Goal: Information Seeking & Learning: Compare options

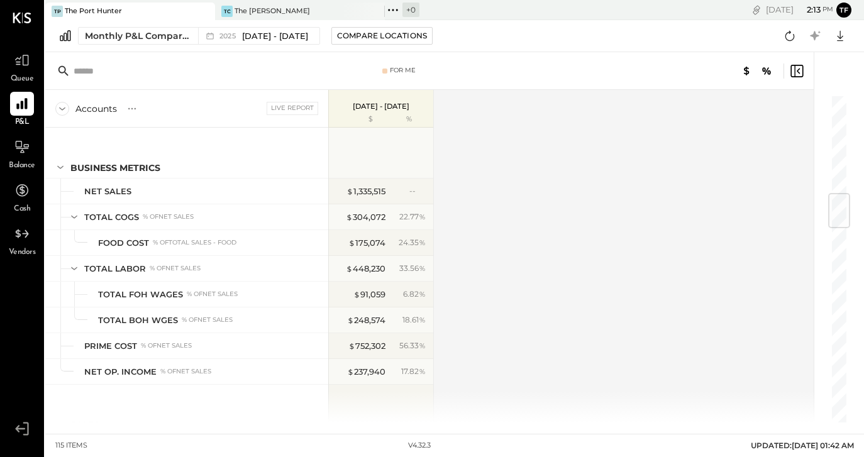
scroll to position [836, 0]
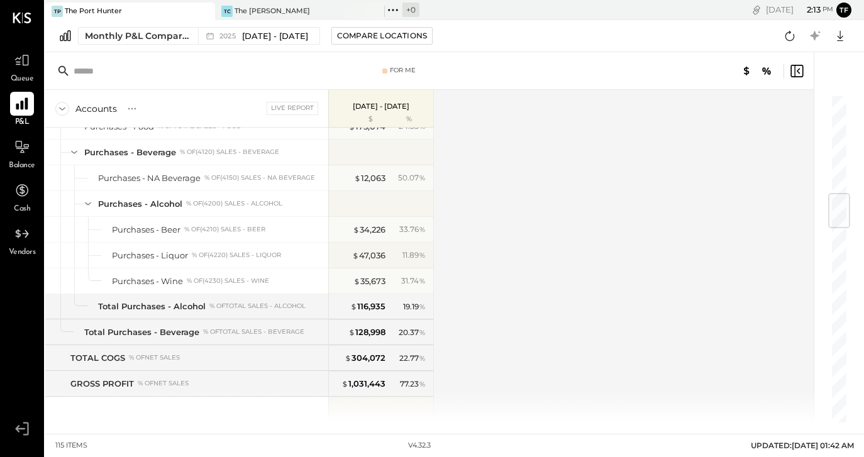
click at [29, 103] on icon at bounding box center [22, 104] width 16 height 16
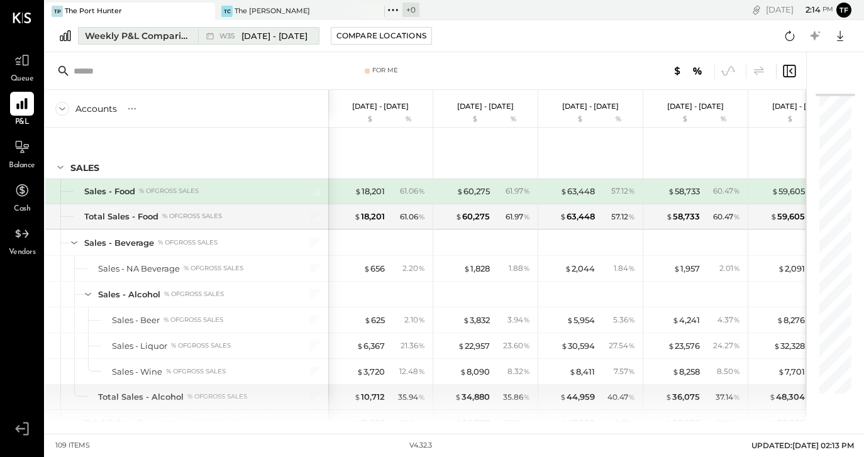
click at [152, 35] on div "Weekly P&L Comparison" at bounding box center [138, 36] width 106 height 13
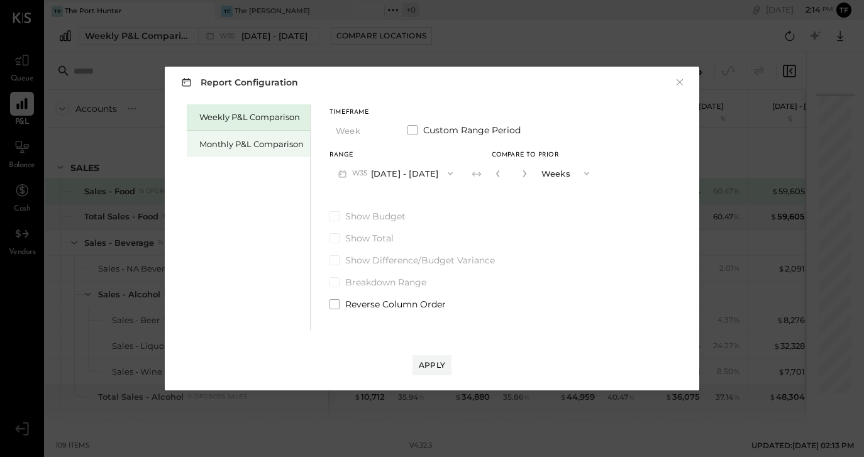
click at [267, 147] on div "Monthly P&L Comparison" at bounding box center [251, 144] width 104 height 12
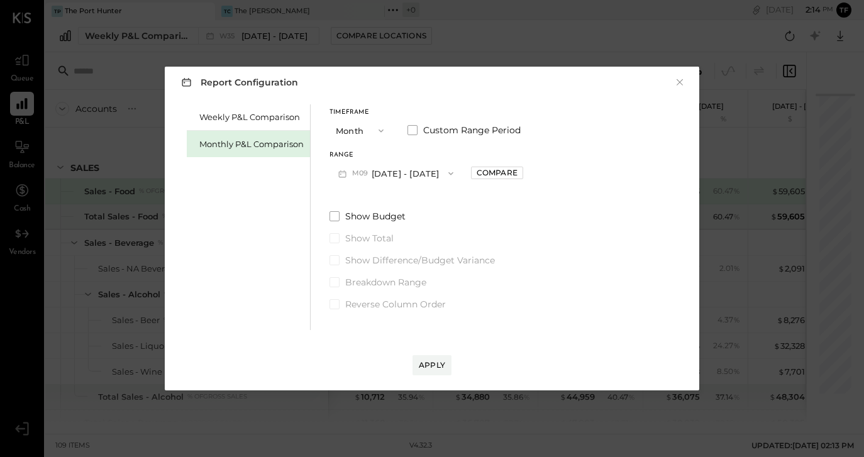
click at [371, 126] on span "button" at bounding box center [378, 131] width 16 height 10
click at [369, 178] on div "YTD" at bounding box center [361, 175] width 62 height 23
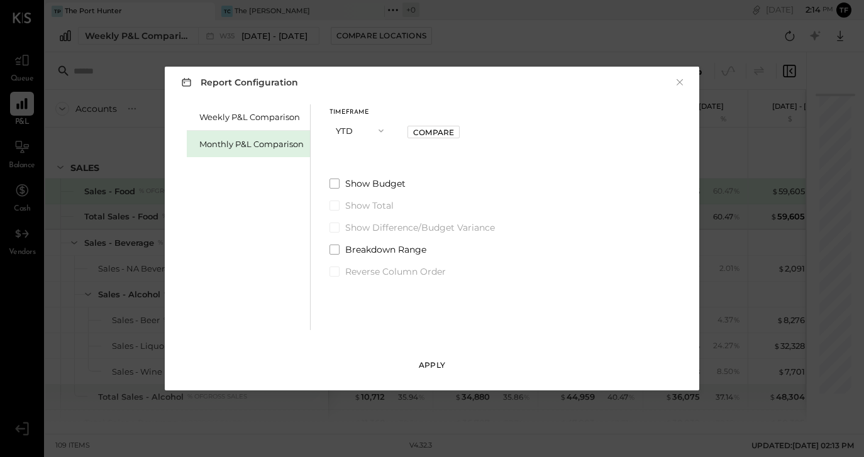
click at [429, 366] on div "Apply" at bounding box center [432, 365] width 26 height 11
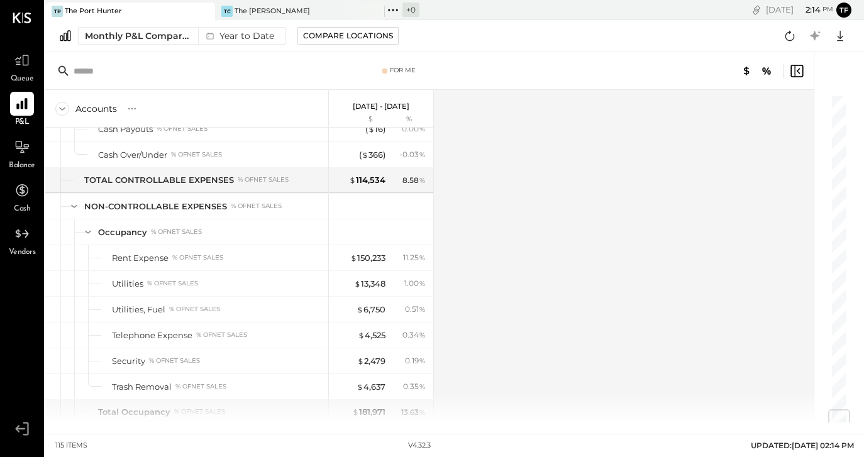
scroll to position [2672, 0]
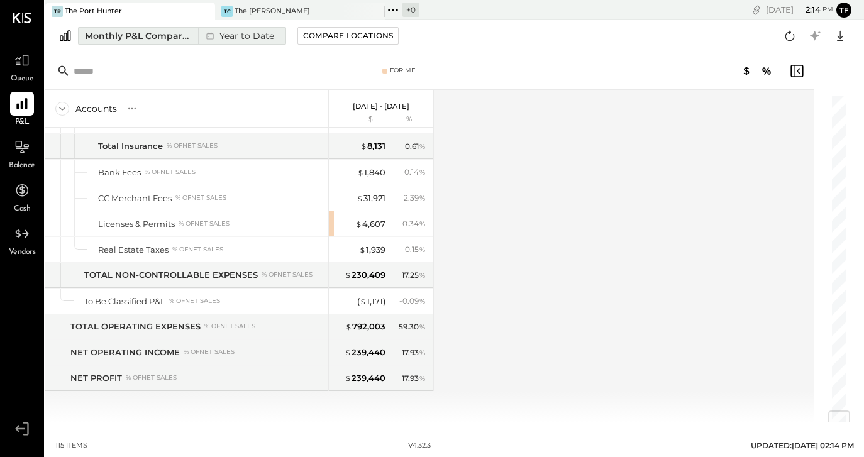
click at [154, 39] on div "Monthly P&L Comparison" at bounding box center [138, 36] width 106 height 13
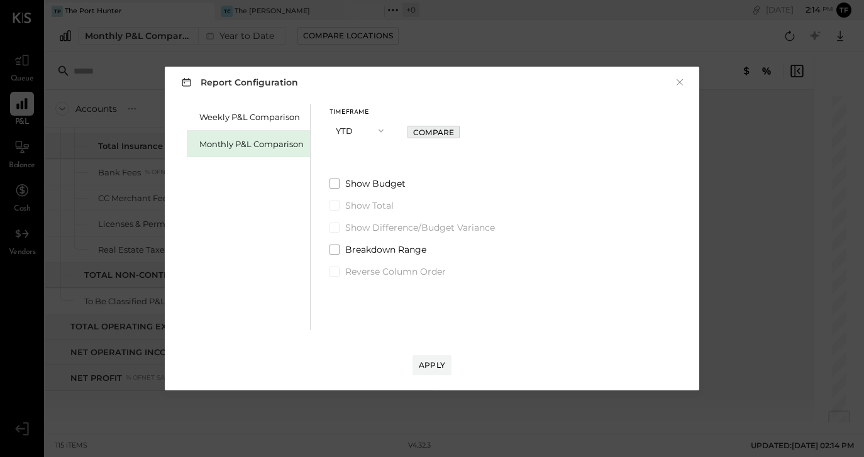
click at [428, 136] on div "Compare" at bounding box center [433, 132] width 41 height 11
click at [429, 366] on div "Apply" at bounding box center [432, 365] width 26 height 11
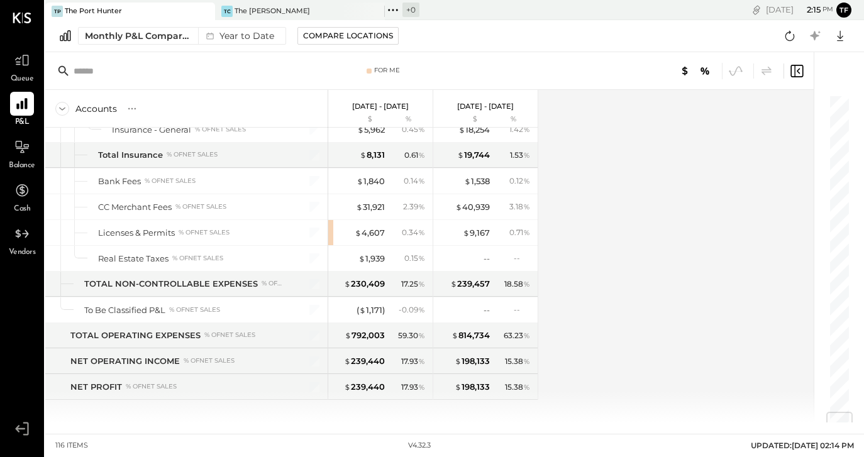
scroll to position [2698, 0]
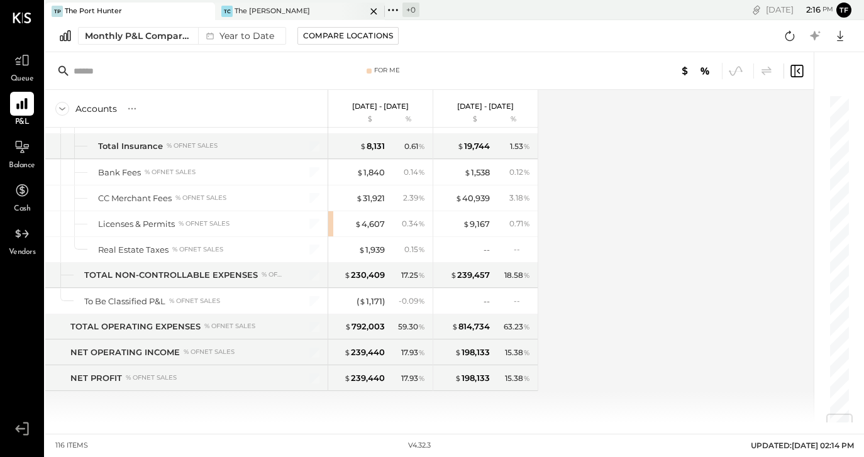
click at [289, 9] on div "TC The [PERSON_NAME]" at bounding box center [290, 11] width 151 height 11
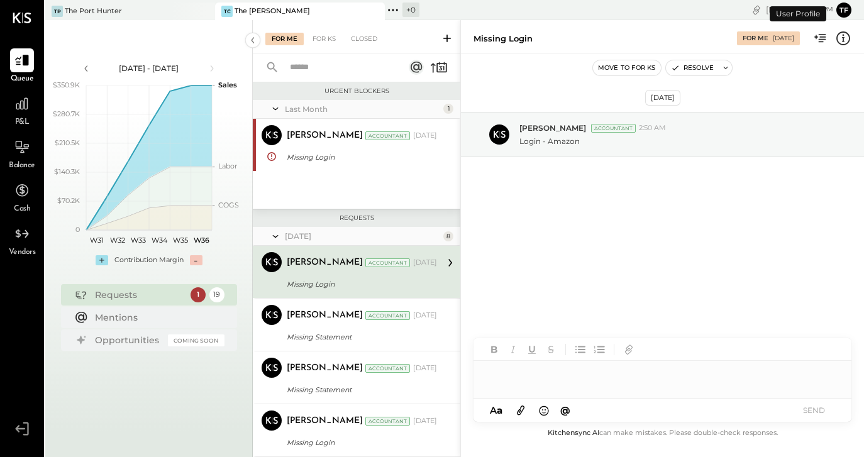
scroll to position [2, 0]
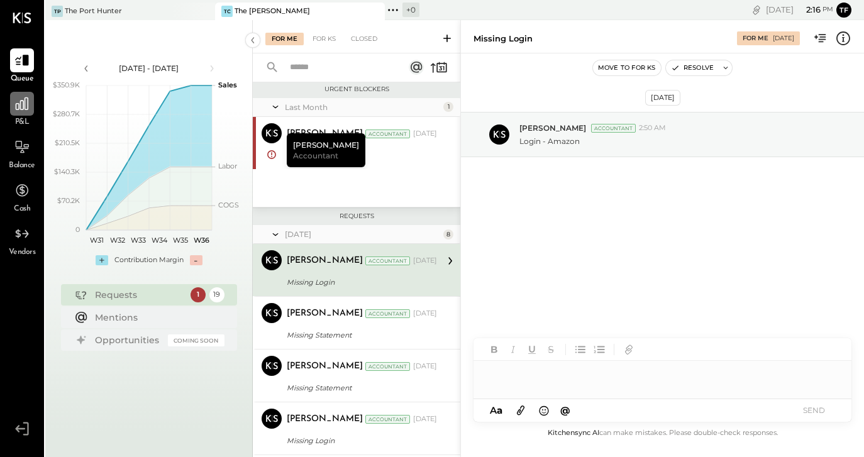
click at [18, 104] on icon at bounding box center [22, 103] width 13 height 13
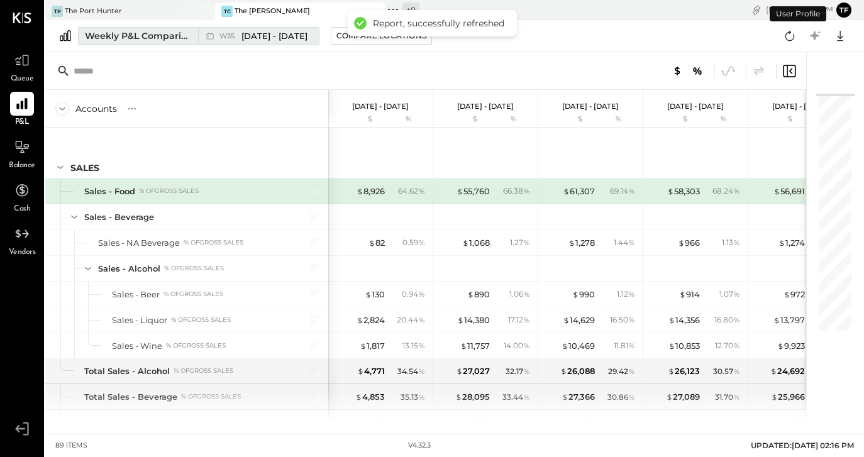
click at [218, 40] on div "W35 [DATE] - [DATE]" at bounding box center [255, 36] width 114 height 16
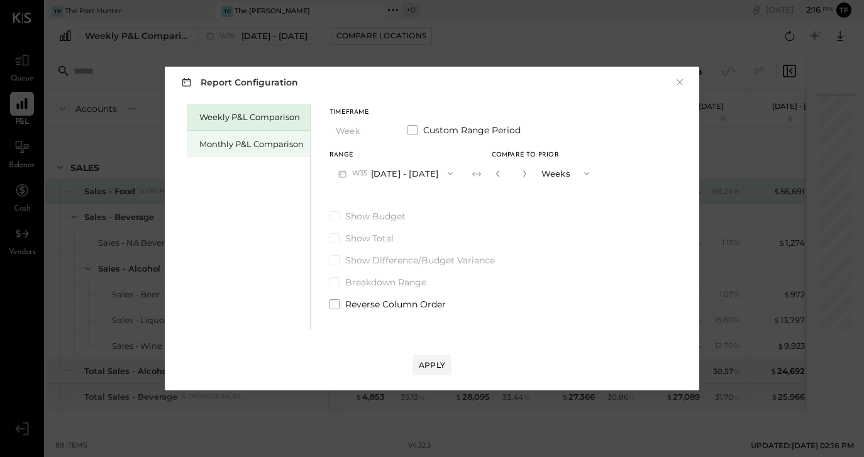
click at [253, 133] on div "Monthly P&L Comparison" at bounding box center [248, 144] width 123 height 26
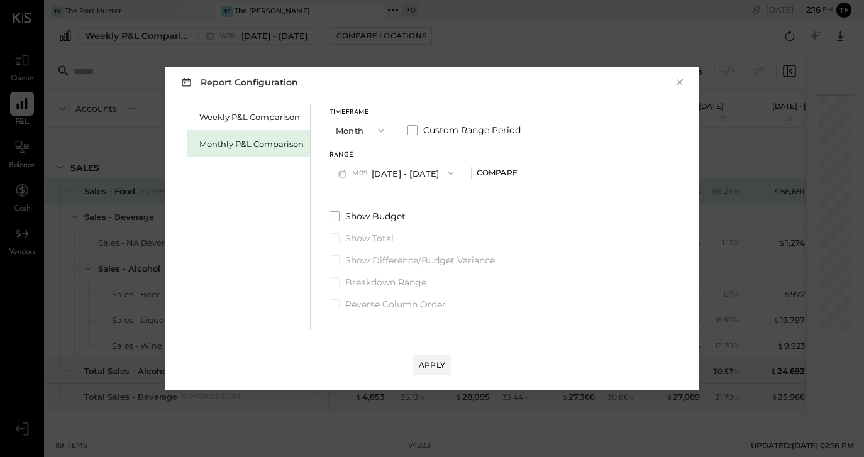
click at [390, 173] on button "M09 [DATE] - [DATE]" at bounding box center [396, 173] width 133 height 23
click at [271, 200] on div "Weekly P&L Comparison Monthly P&L Comparison" at bounding box center [249, 217] width 124 height 226
click at [385, 181] on button "M09 [DATE] - [DATE]" at bounding box center [396, 173] width 133 height 23
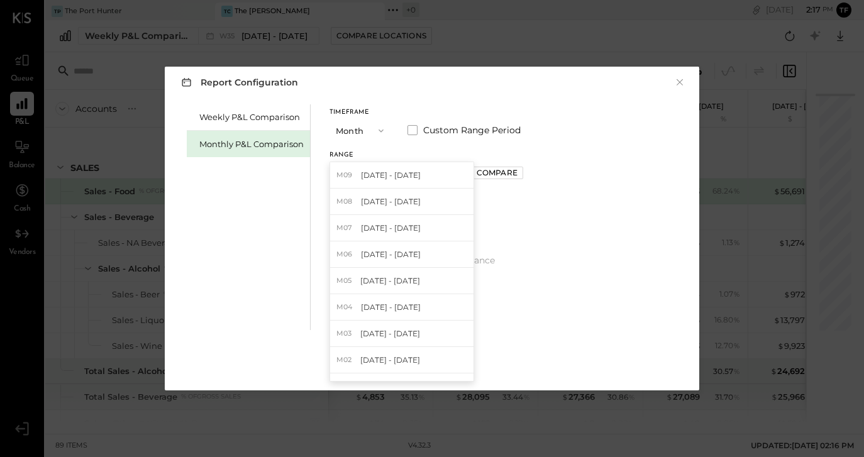
click at [300, 201] on div "Weekly P&L Comparison Monthly P&L Comparison" at bounding box center [249, 217] width 124 height 226
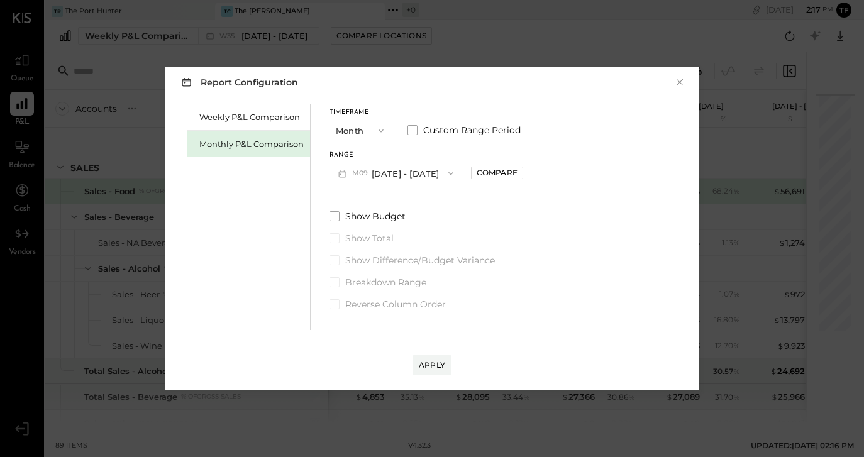
click at [370, 133] on span "button" at bounding box center [378, 131] width 16 height 10
click at [370, 170] on div "YTD" at bounding box center [361, 175] width 62 height 23
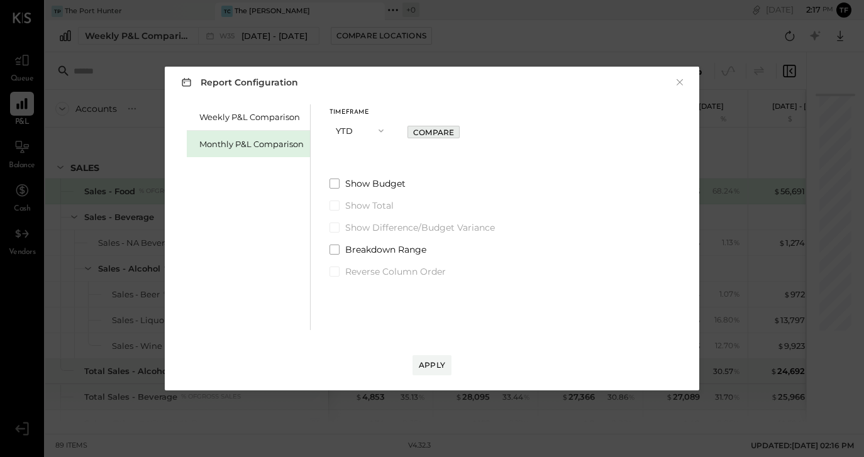
click at [429, 135] on div "Compare" at bounding box center [433, 132] width 41 height 11
click at [438, 360] on div "Apply" at bounding box center [432, 365] width 26 height 11
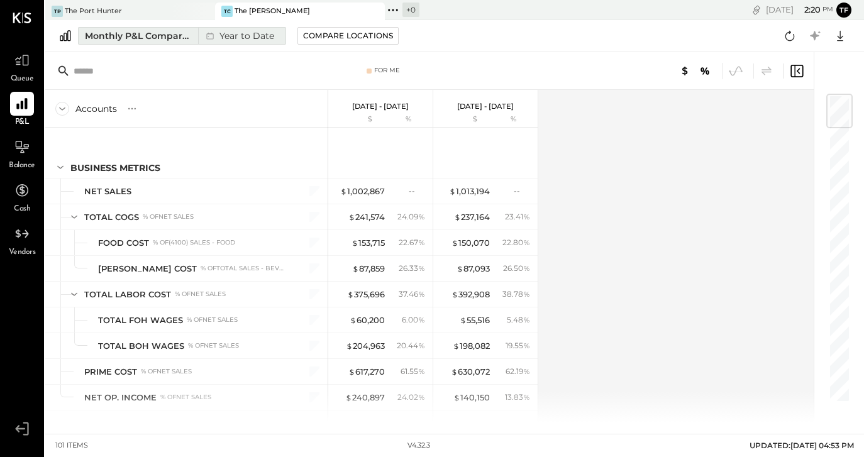
click at [136, 33] on div "Monthly P&L Comparison" at bounding box center [138, 36] width 106 height 13
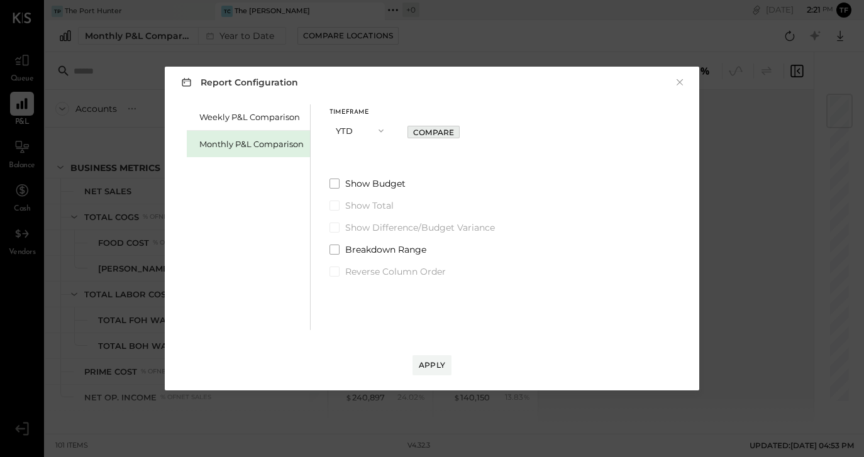
click at [436, 134] on div "Compare" at bounding box center [433, 132] width 41 height 11
click at [331, 230] on span at bounding box center [335, 228] width 10 height 10
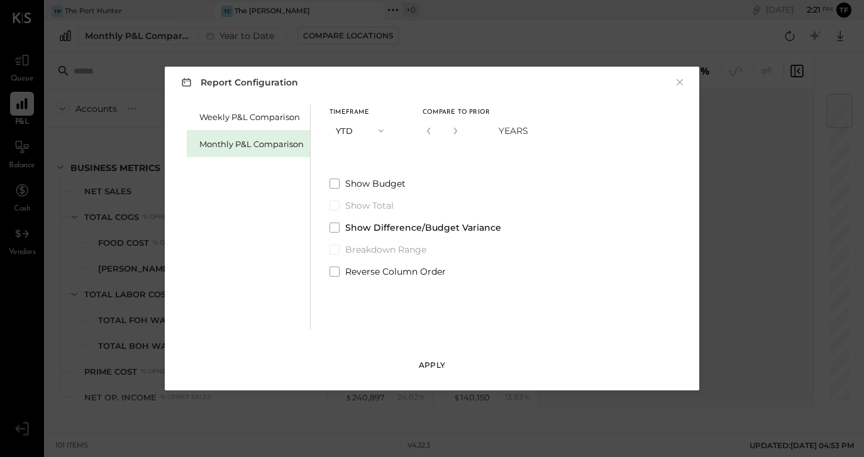
click at [424, 361] on div "Apply" at bounding box center [432, 365] width 26 height 11
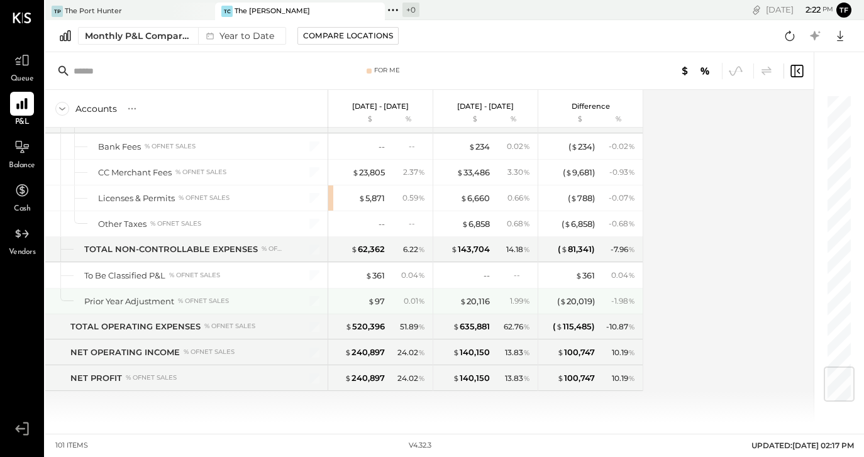
scroll to position [2311, 0]
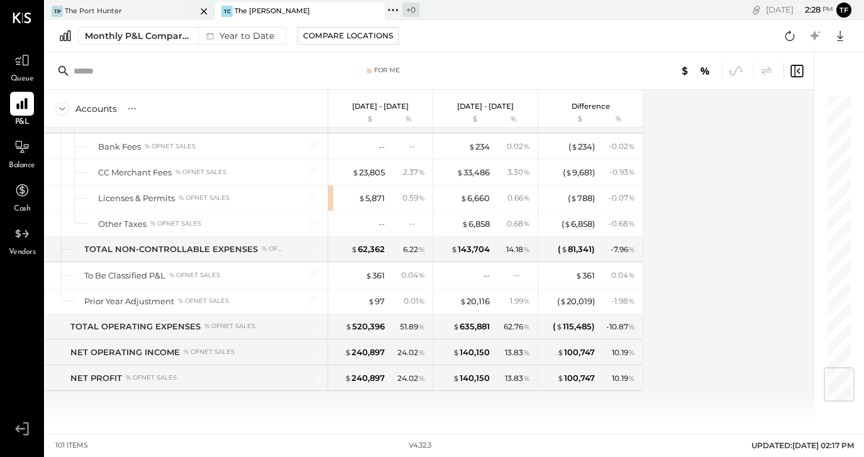
click at [140, 11] on div "TP The Port Hunter" at bounding box center [120, 11] width 151 height 11
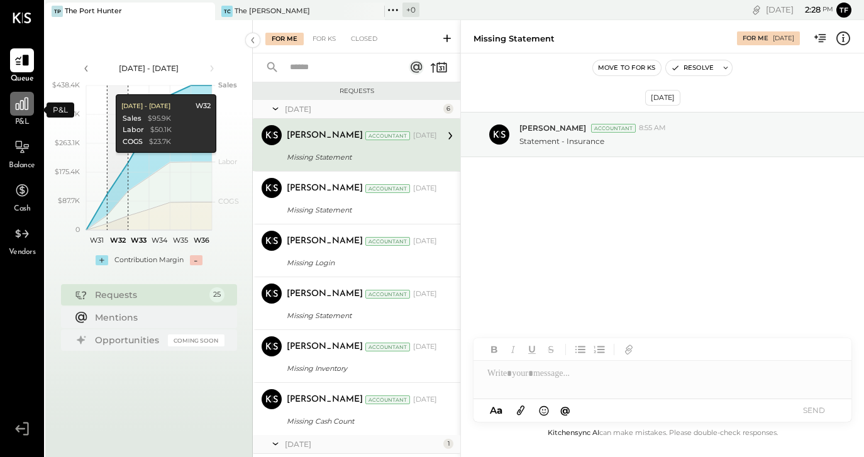
click at [23, 108] on icon at bounding box center [22, 104] width 16 height 16
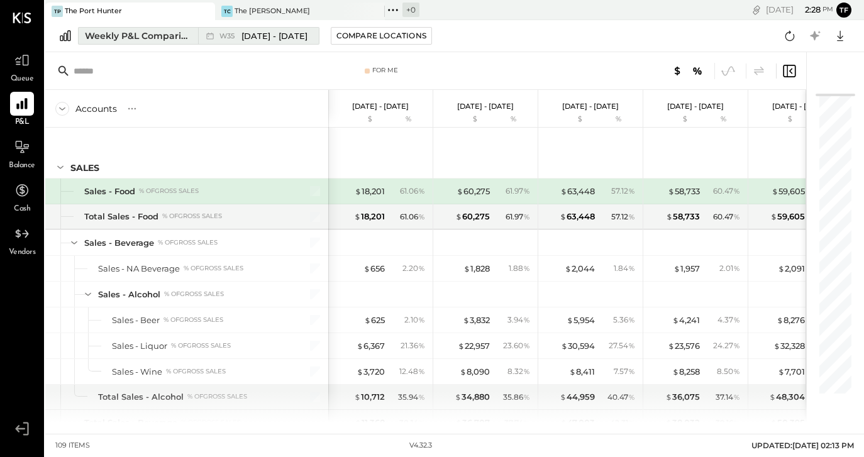
click at [176, 36] on div "Weekly P&L Comparison" at bounding box center [138, 36] width 106 height 13
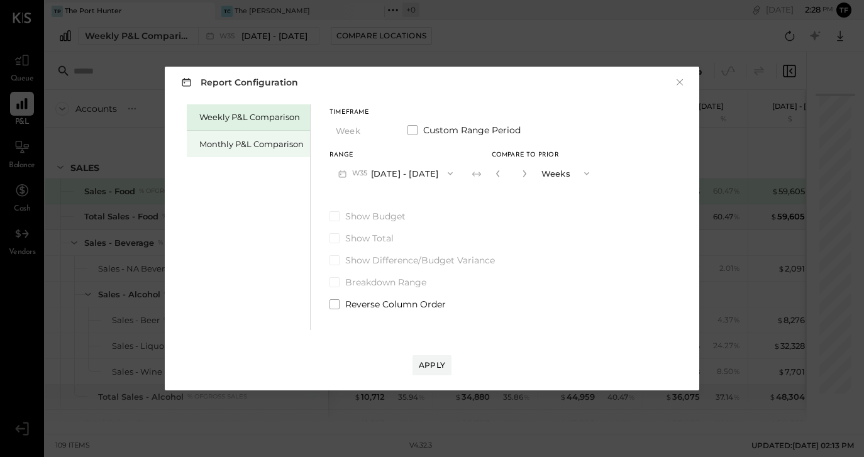
click at [233, 137] on div "Monthly P&L Comparison" at bounding box center [248, 144] width 123 height 26
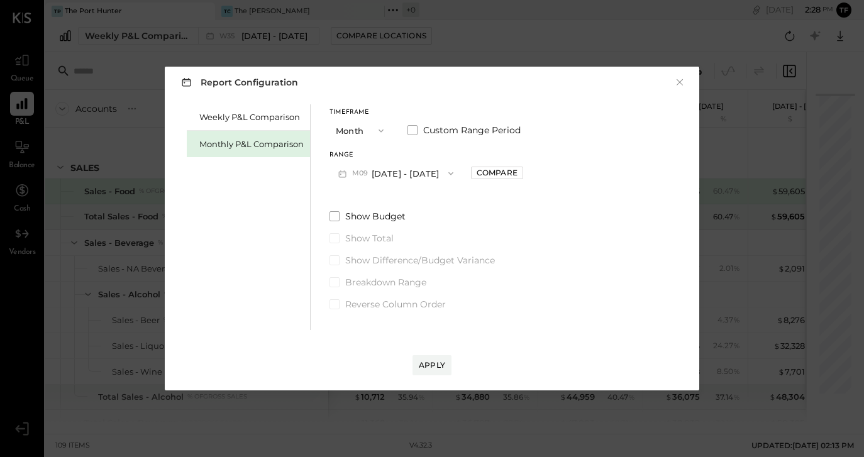
click at [385, 128] on icon "button" at bounding box center [381, 131] width 10 height 10
click at [369, 174] on div "YTD" at bounding box center [361, 175] width 62 height 23
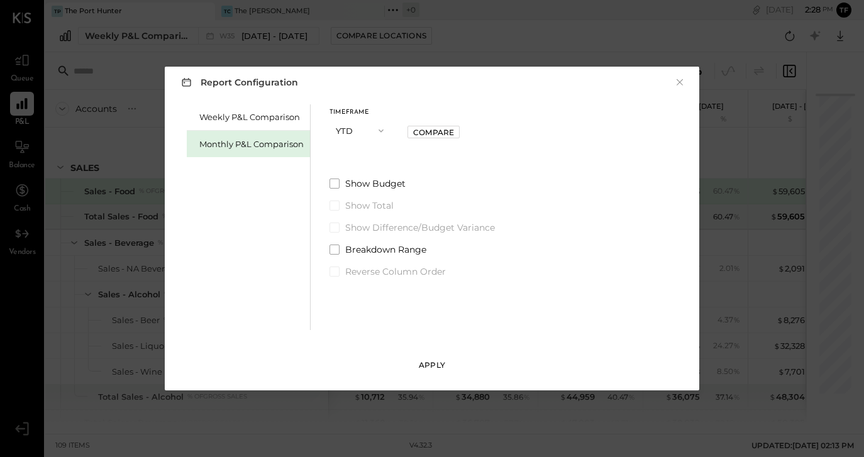
click at [442, 365] on div "Apply" at bounding box center [432, 365] width 26 height 11
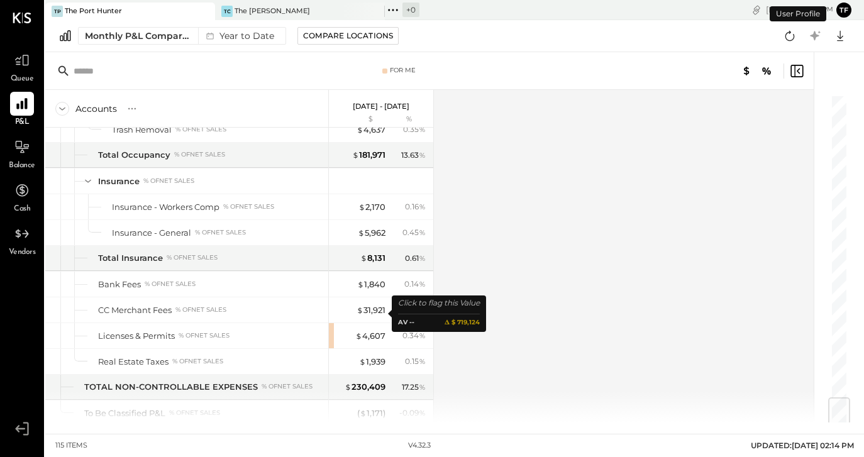
scroll to position [2672, 0]
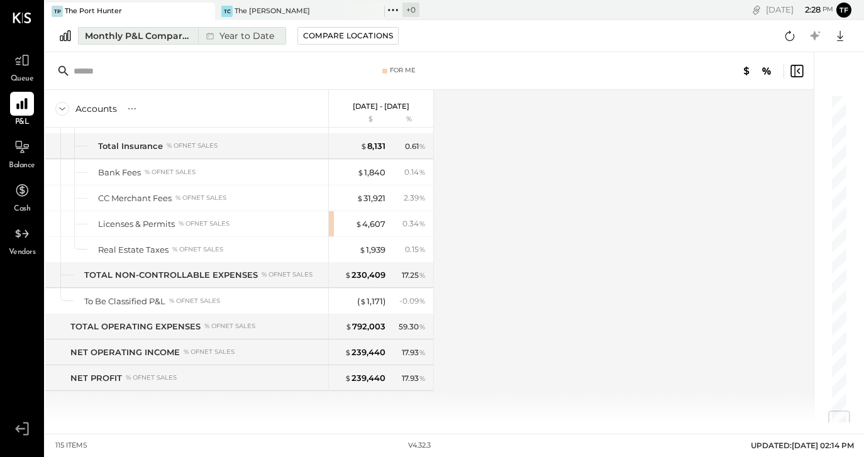
click at [180, 36] on div "Monthly P&L Comparison" at bounding box center [138, 36] width 106 height 13
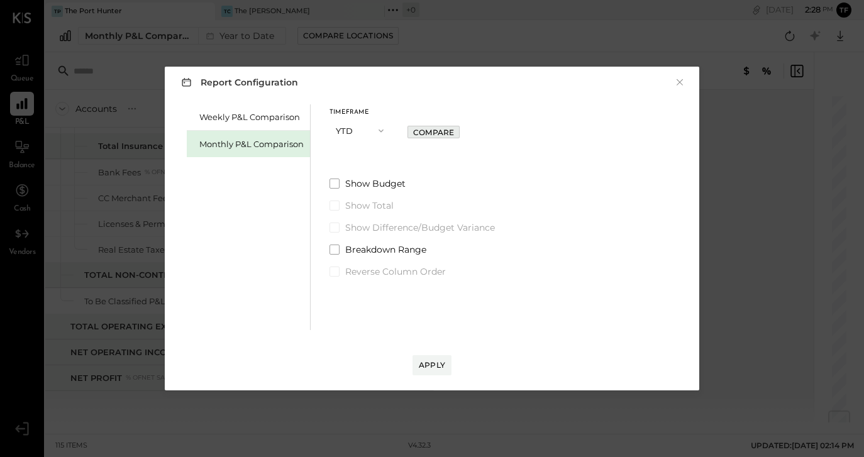
click at [445, 137] on button "Compare" at bounding box center [434, 132] width 52 height 13
click at [334, 233] on label "Show Difference/Budget Variance" at bounding box center [429, 227] width 199 height 13
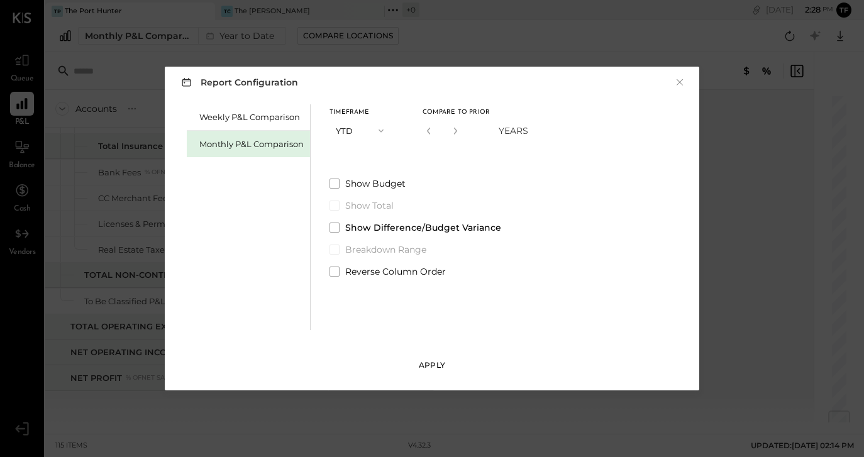
click at [433, 366] on div "Apply" at bounding box center [432, 365] width 26 height 11
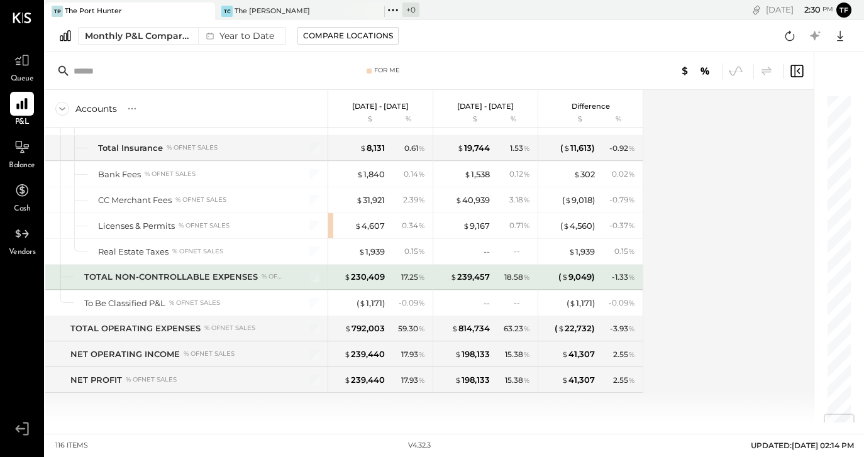
scroll to position [2698, 0]
